Goal: Navigation & Orientation: Find specific page/section

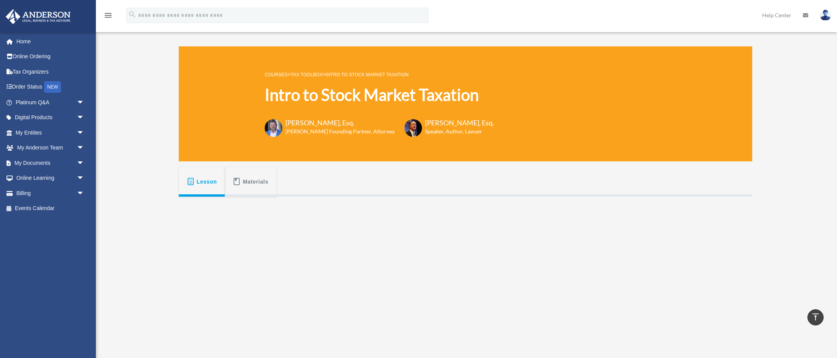
scroll to position [338, 0]
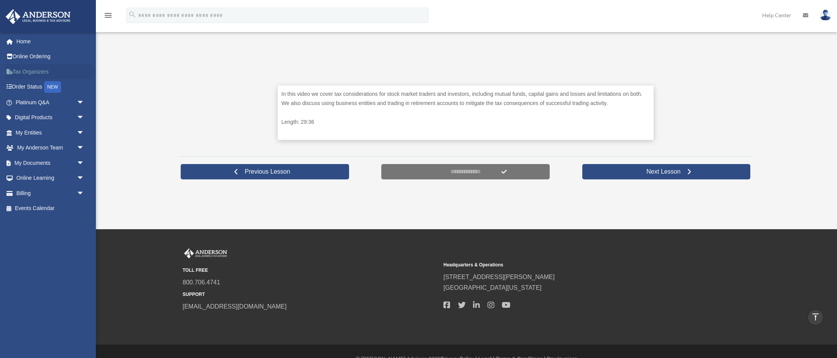
click at [24, 73] on link "Tax Organizers" at bounding box center [50, 71] width 91 height 15
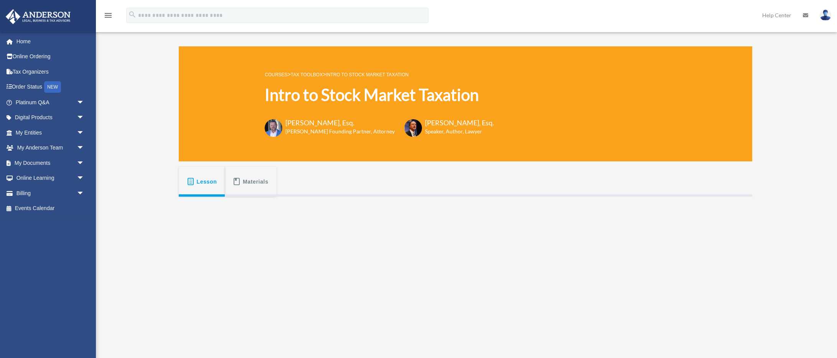
scroll to position [338, 0]
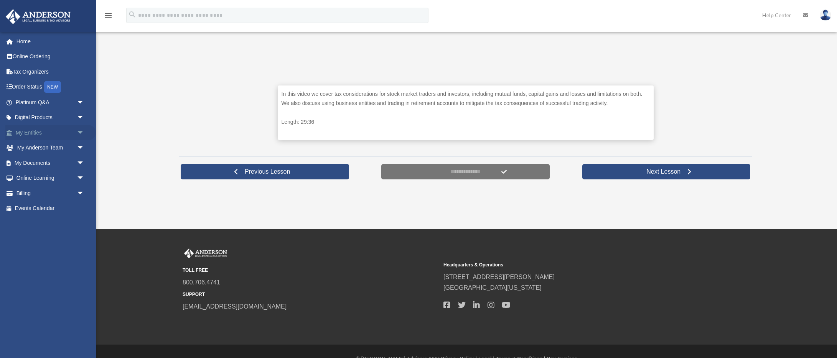
click at [79, 132] on span "arrow_drop_down" at bounding box center [84, 133] width 15 height 16
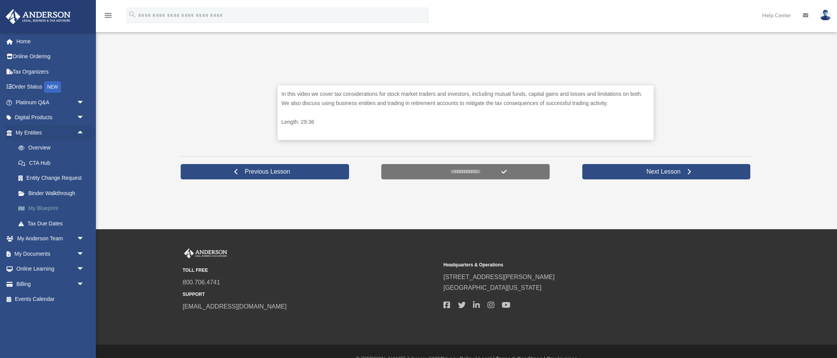
click at [43, 210] on link "My Blueprint" at bounding box center [53, 208] width 85 height 15
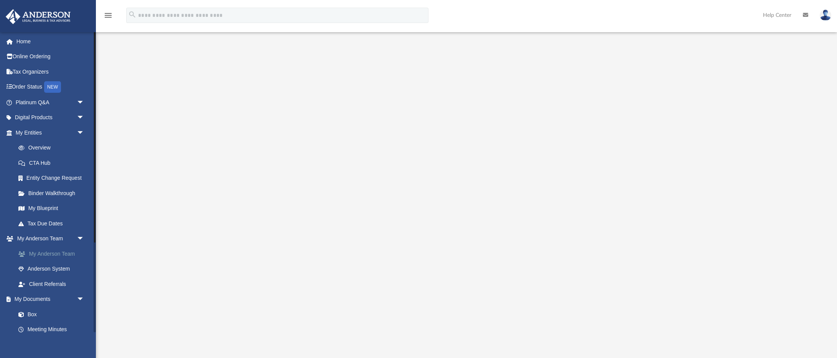
click at [68, 256] on link "My Anderson Team" at bounding box center [53, 253] width 85 height 15
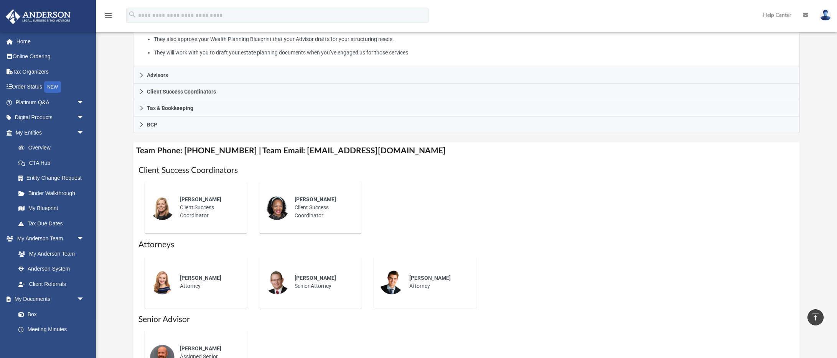
scroll to position [239, 0]
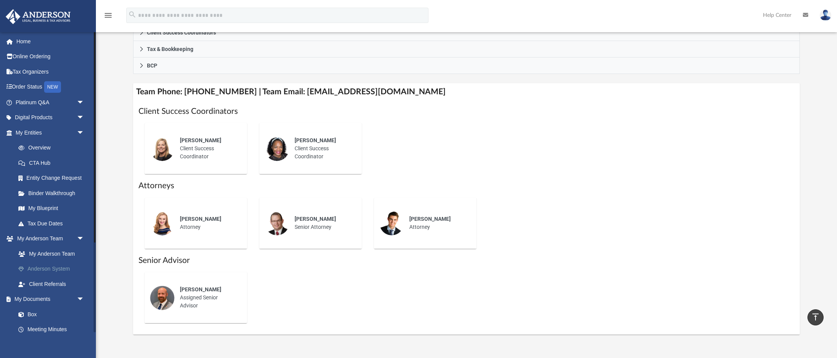
click at [45, 267] on link "Anderson System" at bounding box center [53, 269] width 85 height 15
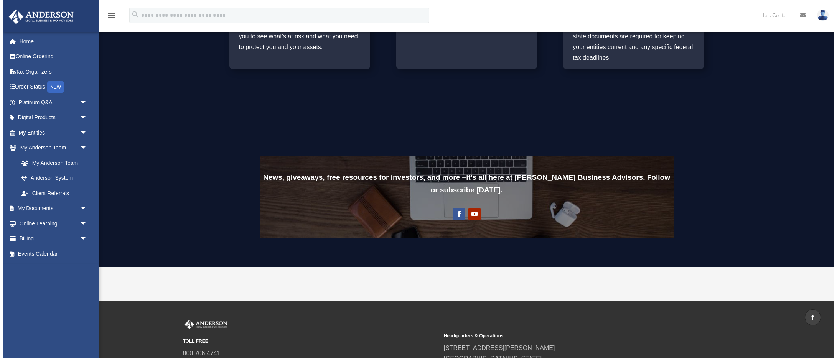
scroll to position [530, 0]
